Goal: Task Accomplishment & Management: Use online tool/utility

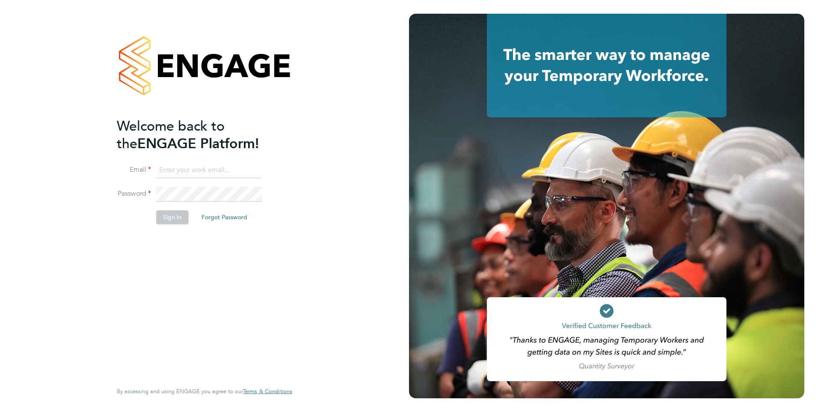
type input "jacqueline.mitchell@ncclondon.ac.uk"
click at [184, 219] on button "Sign In" at bounding box center [172, 217] width 33 height 14
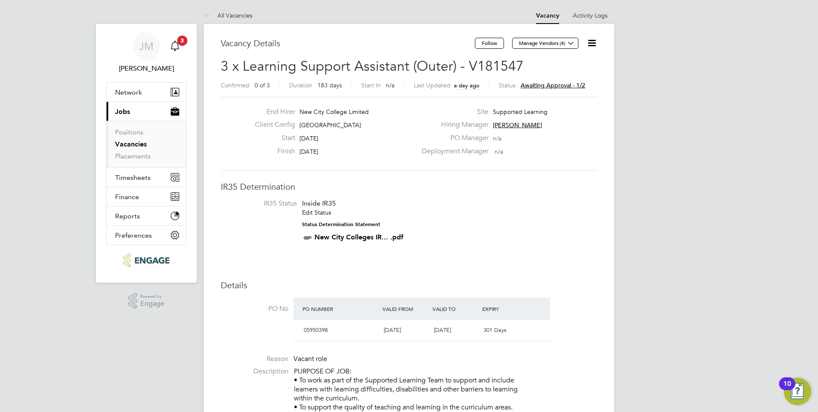
click at [557, 81] on div "Status Awaiting approval - 1/2" at bounding box center [542, 85] width 86 height 11
click at [562, 82] on span "Awaiting approval - 1/2" at bounding box center [553, 85] width 65 height 8
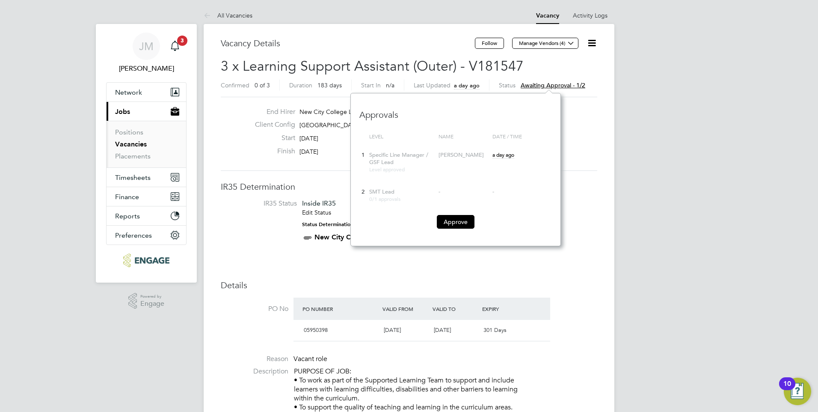
scroll to position [153, 210]
click at [454, 216] on button "Approve" at bounding box center [456, 222] width 38 height 14
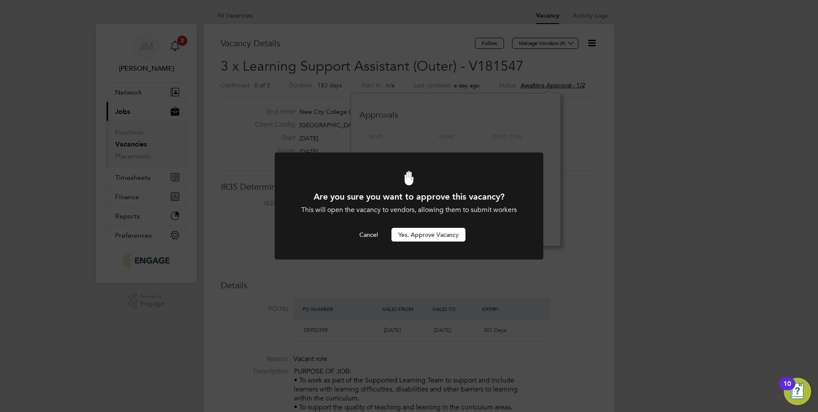
click at [413, 235] on button "Yes, Approve Vacancy" at bounding box center [429, 235] width 74 height 14
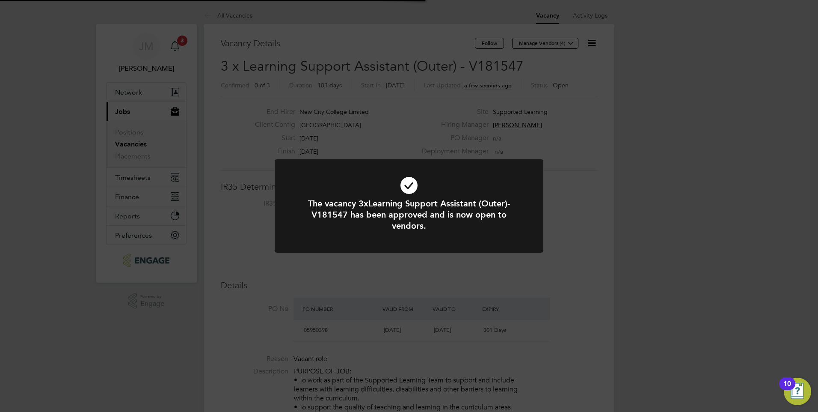
scroll to position [25, 60]
